Goal: Transaction & Acquisition: Purchase product/service

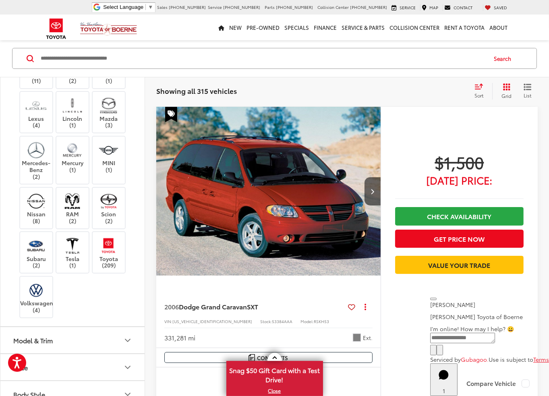
scroll to position [362, 0]
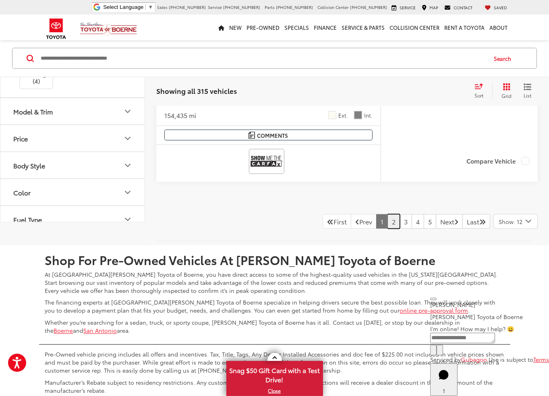
click at [389, 218] on link "2" at bounding box center [393, 221] width 12 height 14
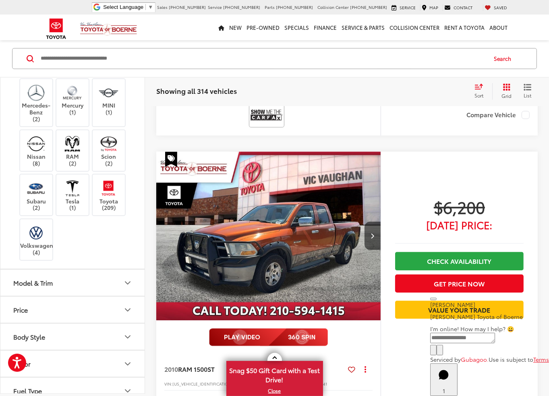
scroll to position [1758, 0]
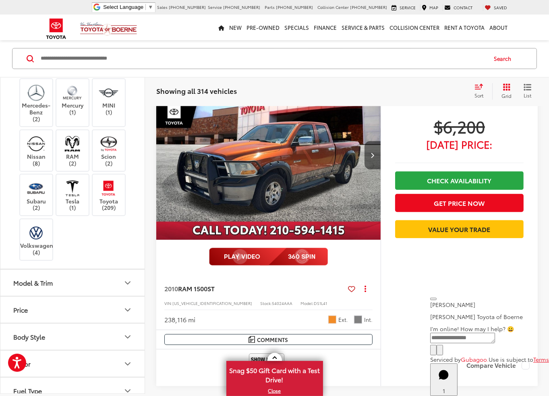
click at [370, 153] on button "Next image" at bounding box center [372, 155] width 16 height 28
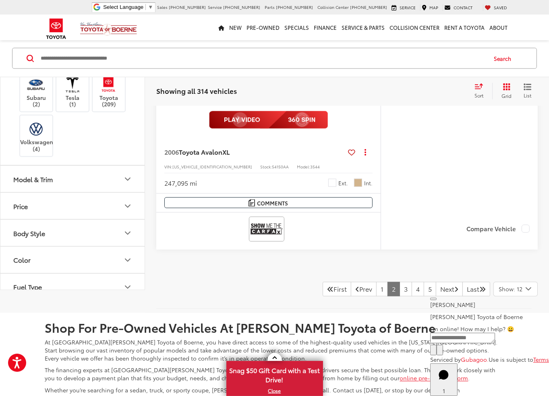
scroll to position [3850, 0]
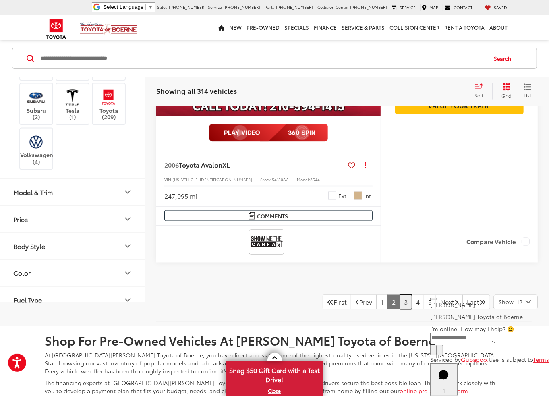
click at [399, 298] on link "3" at bounding box center [405, 302] width 12 height 14
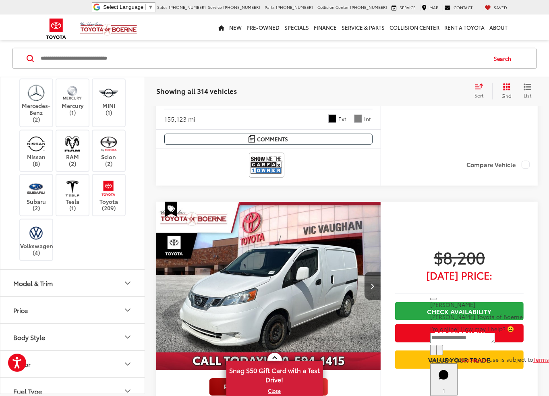
scroll to position [711, 0]
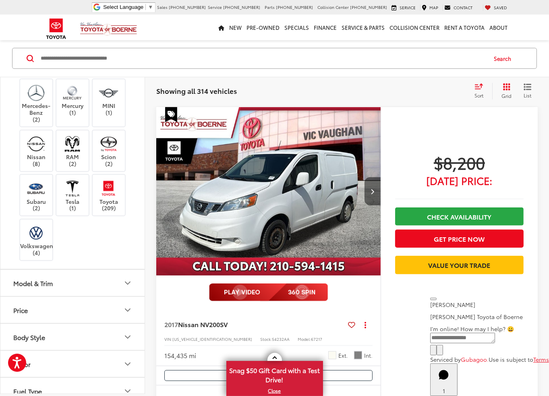
click at [368, 190] on button "Next image" at bounding box center [372, 191] width 16 height 28
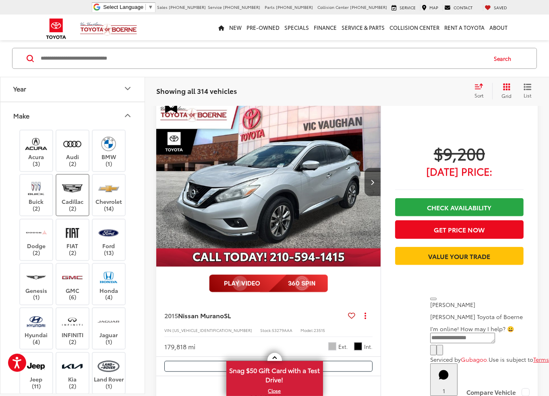
scroll to position [40, 0]
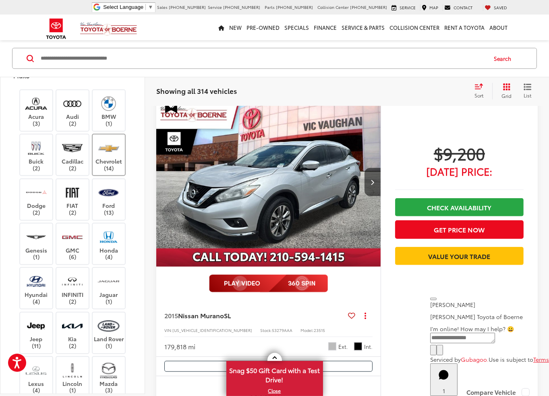
click at [106, 157] on label "Chevrolet (14)" at bounding box center [109, 154] width 33 height 33
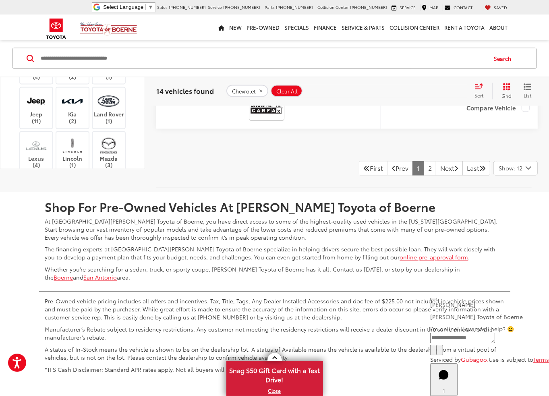
scroll to position [3872, 0]
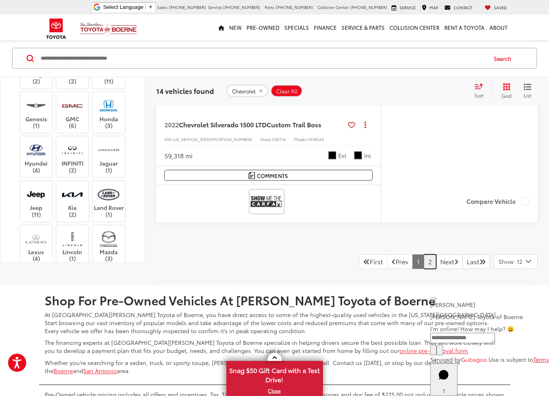
click at [424, 256] on link "2" at bounding box center [430, 261] width 12 height 14
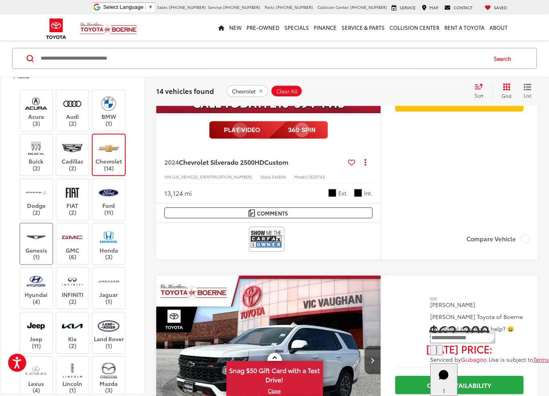
scroll to position [228, 0]
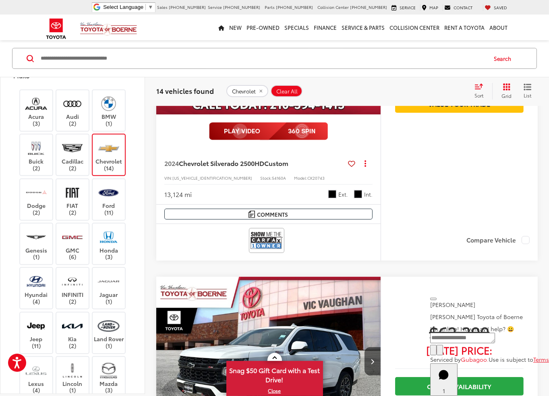
click at [120, 138] on label "Chevrolet (14)" at bounding box center [109, 154] width 33 height 33
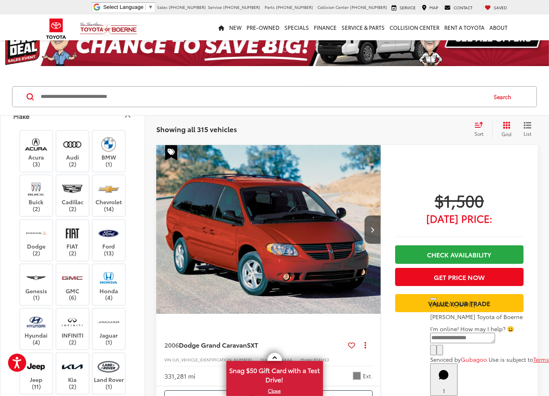
scroll to position [27, 0]
